Goal: Check status: Check status

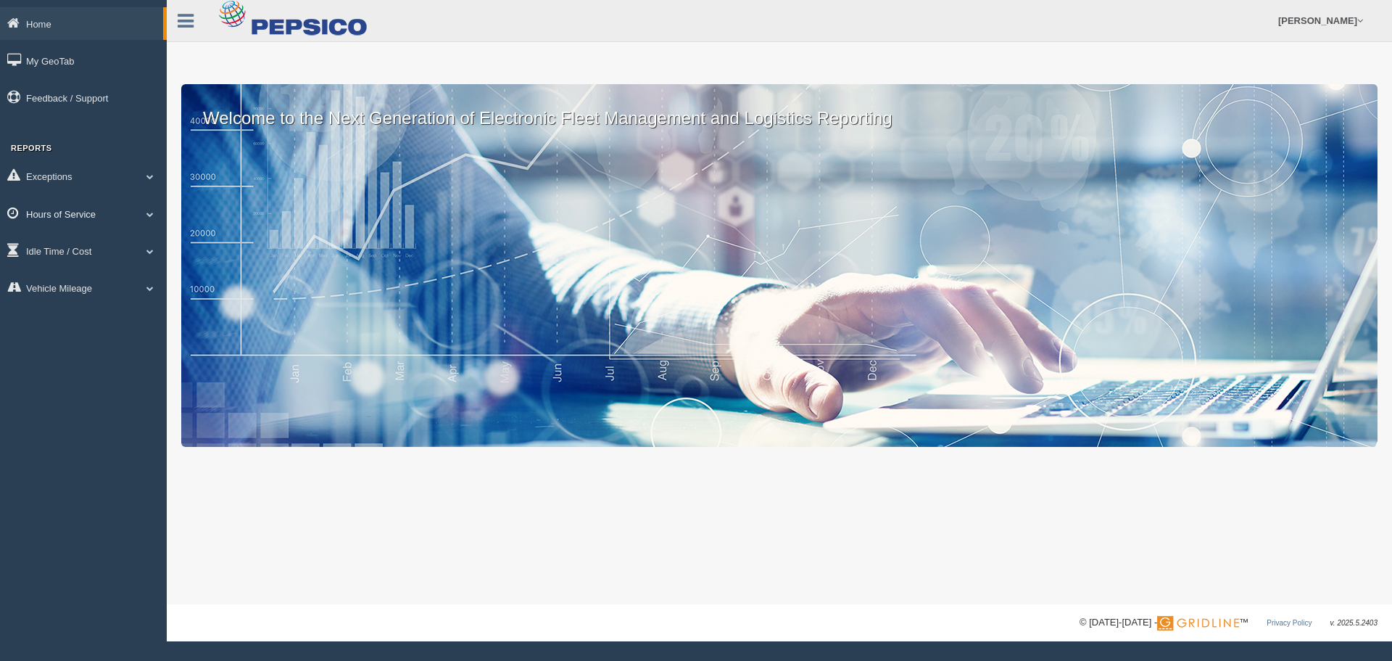
click at [112, 211] on link "Hours of Service" at bounding box center [83, 213] width 167 height 33
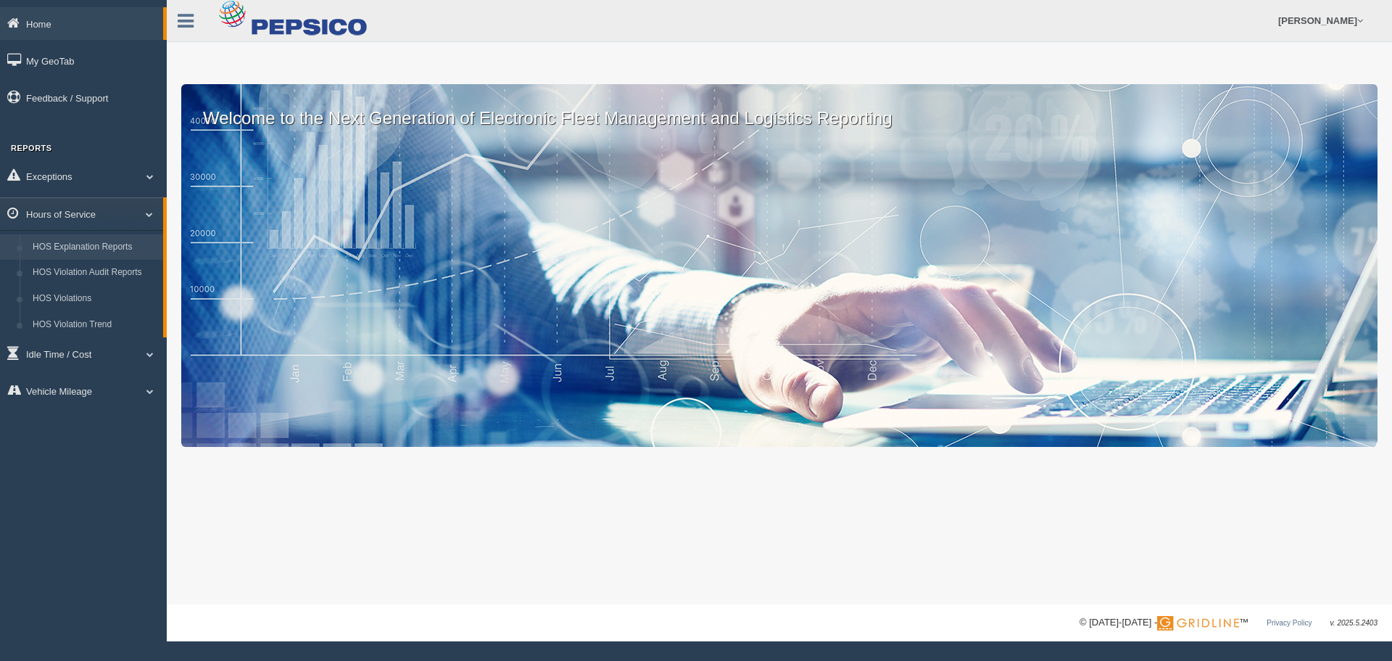
click at [94, 249] on link "HOS Explanation Reports" at bounding box center [94, 247] width 137 height 26
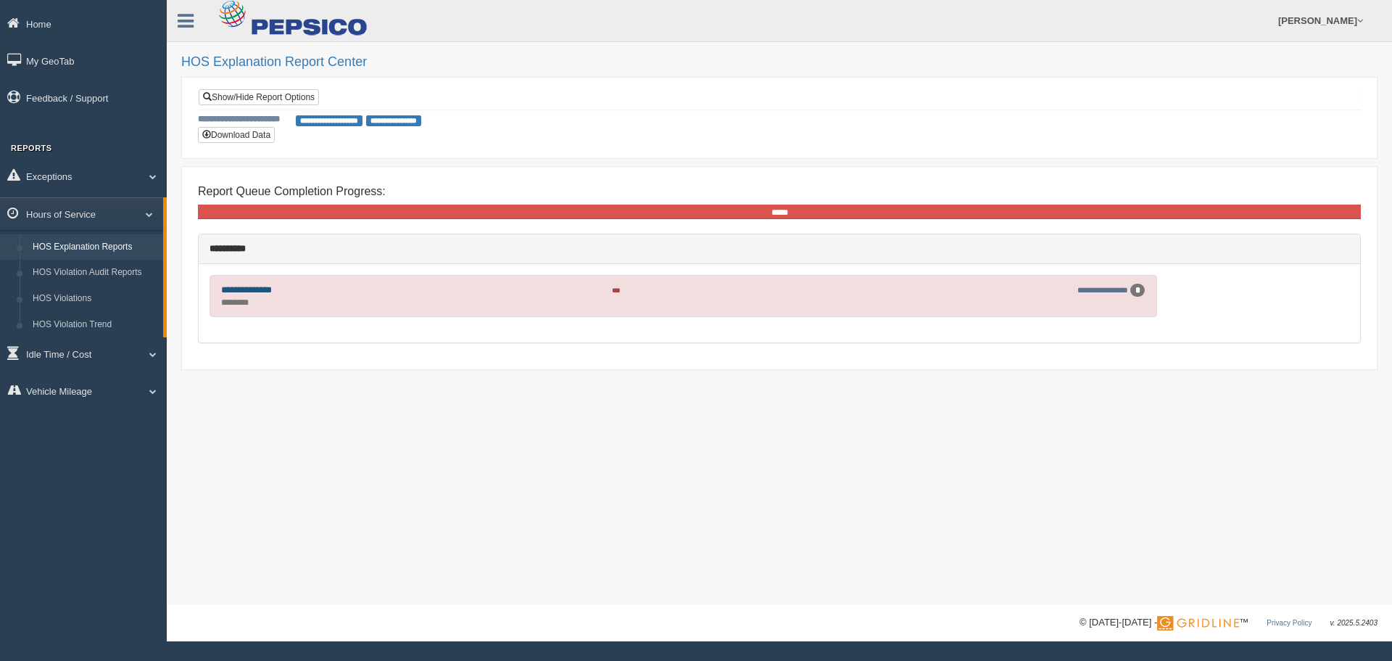
click at [272, 289] on link "**********" at bounding box center [246, 289] width 51 height 9
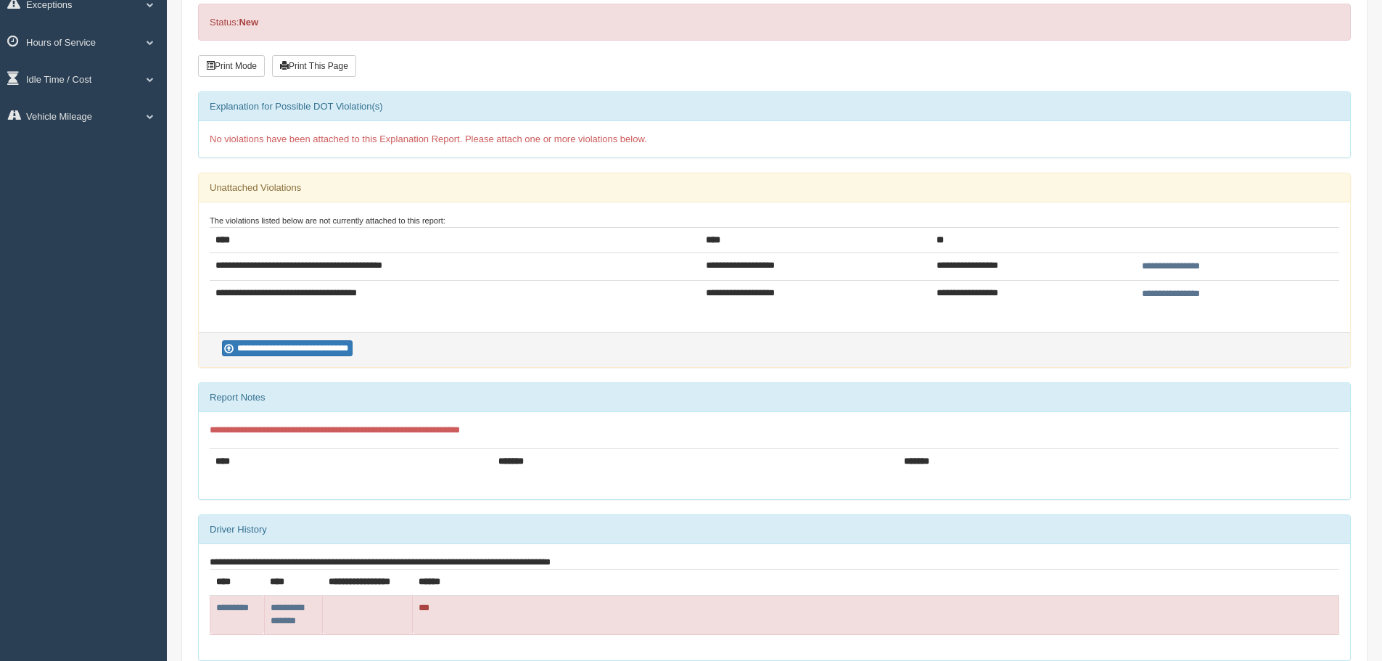
scroll to position [218, 0]
